Goal: Task Accomplishment & Management: Use online tool/utility

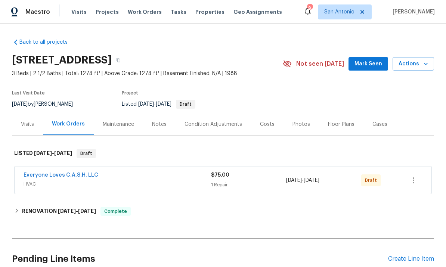
click at [370, 64] on span "Mark Seen" at bounding box center [368, 63] width 28 height 9
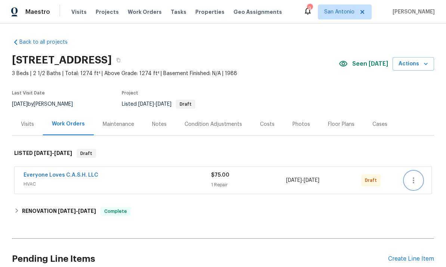
click at [421, 183] on button "button" at bounding box center [413, 180] width 18 height 18
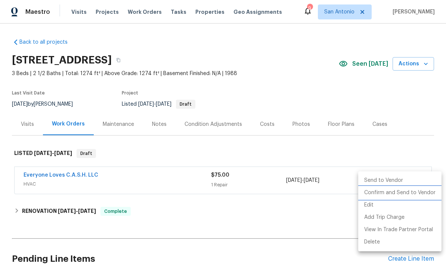
click at [416, 191] on li "Confirm and Send to Vendor" at bounding box center [399, 193] width 83 height 12
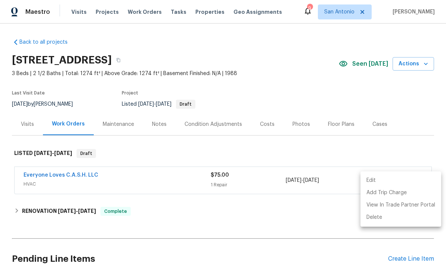
click at [274, 219] on div at bounding box center [223, 133] width 446 height 267
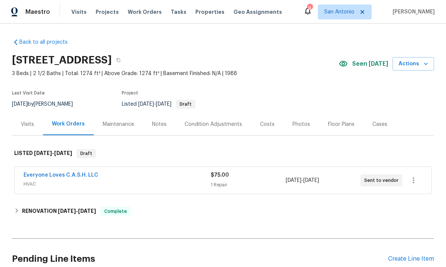
click at [152, 178] on div "Everyone Loves C.A.S.H. LLC" at bounding box center [117, 175] width 187 height 9
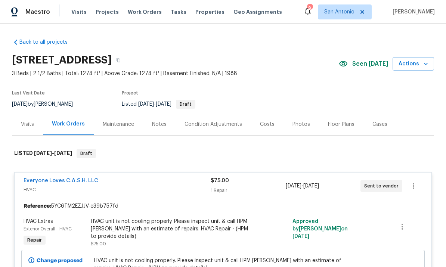
click at [149, 185] on div "Everyone Loves C.A.S.H. LLC" at bounding box center [117, 181] width 187 height 9
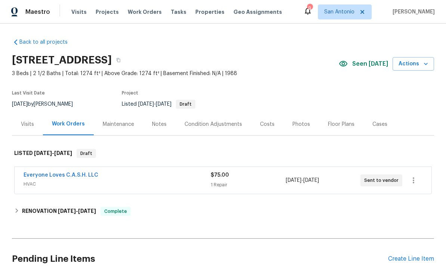
click at [160, 121] on div "Notes" at bounding box center [159, 124] width 15 height 7
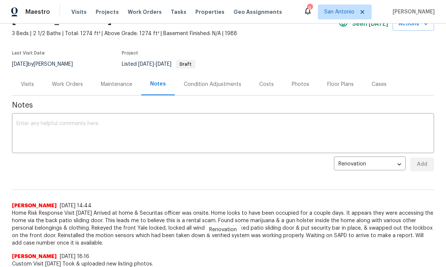
scroll to position [98, 0]
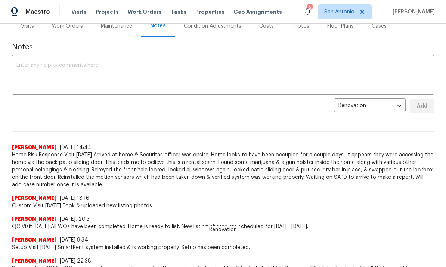
click at [433, 10] on span "[PERSON_NAME]" at bounding box center [411, 11] width 45 height 7
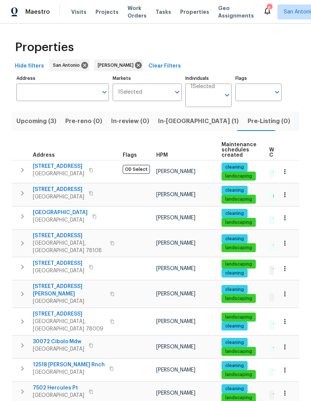
click at [285, 216] on icon "button" at bounding box center [284, 217] width 1 height 5
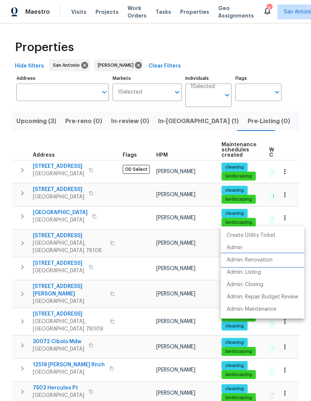
click at [256, 256] on li "Admin: Renovation" at bounding box center [263, 260] width 84 height 12
